Goal: Transaction & Acquisition: Obtain resource

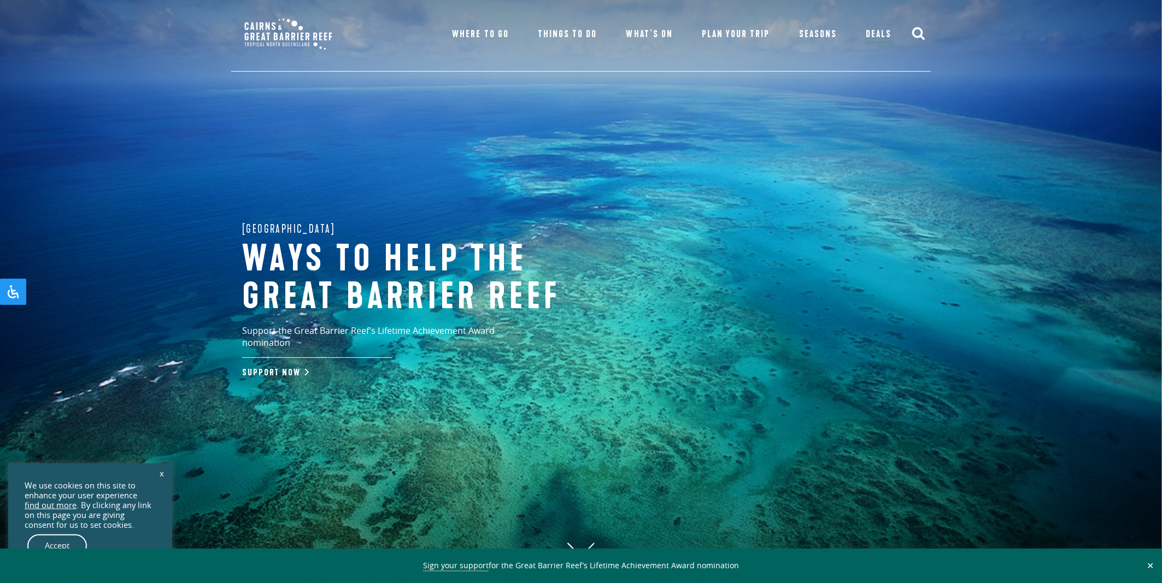
click at [159, 468] on link "x" at bounding box center [161, 473] width 15 height 24
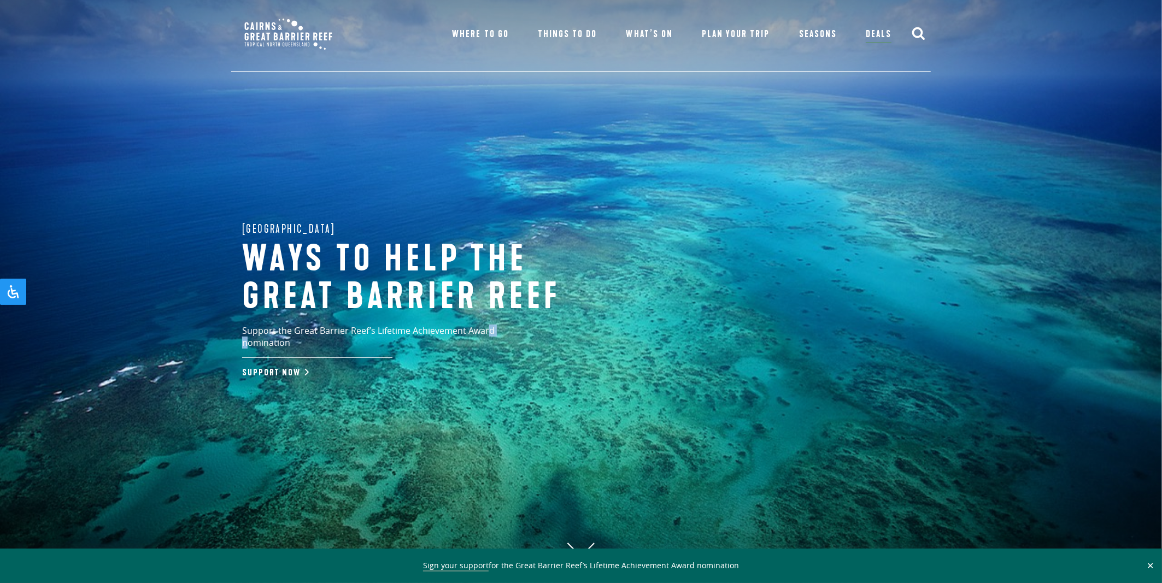
drag, startPoint x: 487, startPoint y: 336, endPoint x: 498, endPoint y: 338, distance: 11.1
click at [498, 338] on p "Support the Great Barrier Reef’s Lifetime Achievement Award nomination" at bounding box center [392, 341] width 301 height 33
drag, startPoint x: 342, startPoint y: 342, endPoint x: 336, endPoint y: 347, distance: 7.8
click at [335, 348] on p "Support the Great Barrier Reef’s Lifetime Achievement Award nomination" at bounding box center [392, 341] width 301 height 33
drag, startPoint x: 297, startPoint y: 367, endPoint x: 301, endPoint y: 361, distance: 7.9
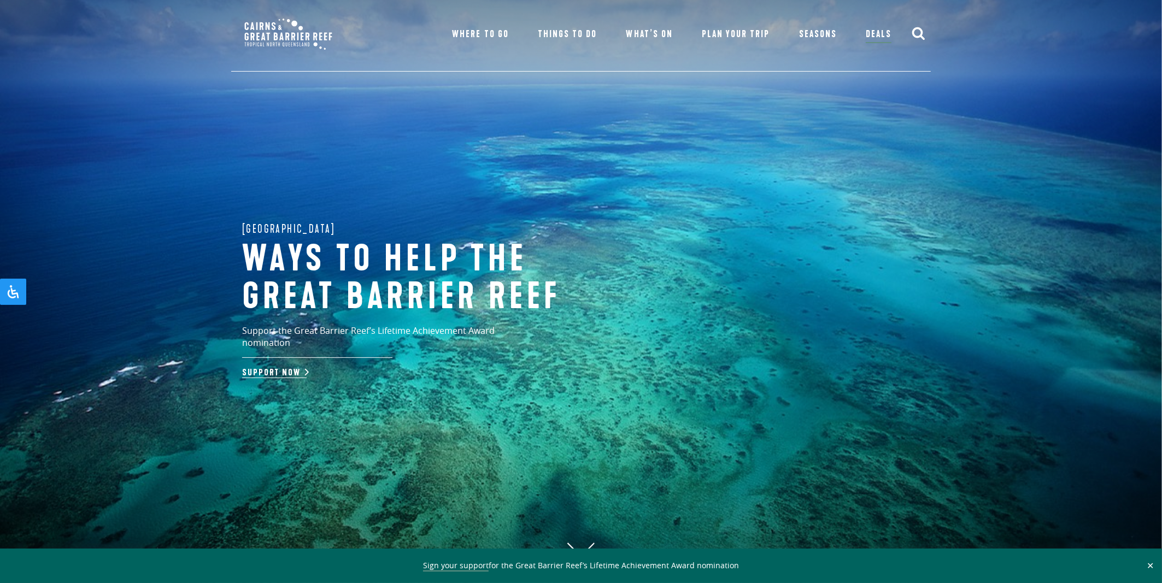
click at [296, 367] on div "Great Barrier Reef Ways to help the great barrier reef Support the Great Barrie…" at bounding box center [422, 300] width 383 height 160
click at [280, 357] on div "Great Barrier Reef Ways to help the great barrier reef Support the Great Barrie…" at bounding box center [422, 300] width 383 height 160
click at [271, 367] on link "Support Now" at bounding box center [274, 372] width 64 height 11
drag, startPoint x: 289, startPoint y: 237, endPoint x: 295, endPoint y: 237, distance: 6.0
click at [295, 237] on span "[GEOGRAPHIC_DATA]" at bounding box center [288, 228] width 93 height 17
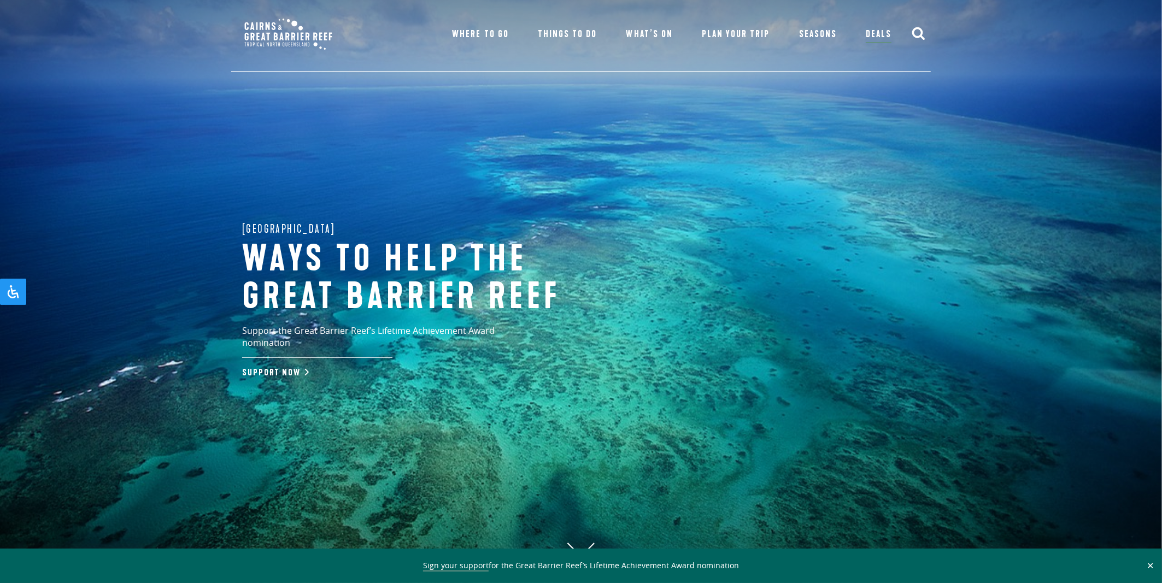
click at [297, 237] on span "[GEOGRAPHIC_DATA]" at bounding box center [288, 228] width 93 height 17
